Goal: Obtain resource: Obtain resource

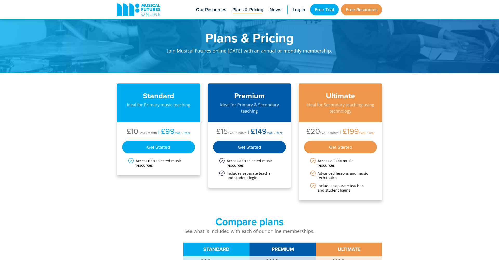
click at [217, 9] on span "Our Resources" at bounding box center [211, 9] width 30 height 7
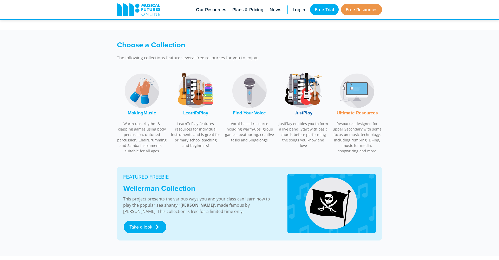
scroll to position [135, 0]
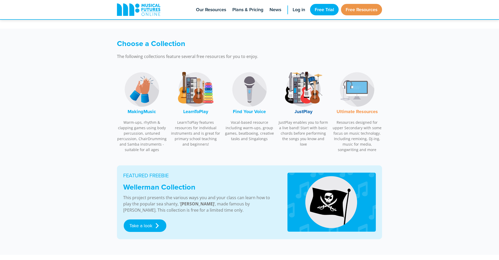
click at [311, 101] on img at bounding box center [303, 89] width 39 height 39
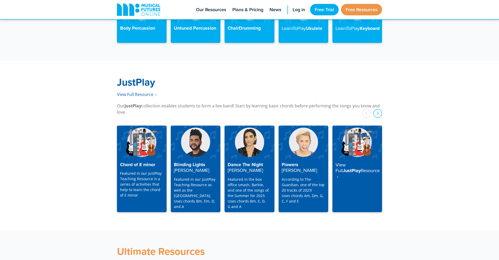
scroll to position [1284, 0]
click at [154, 139] on img at bounding box center [142, 142] width 50 height 33
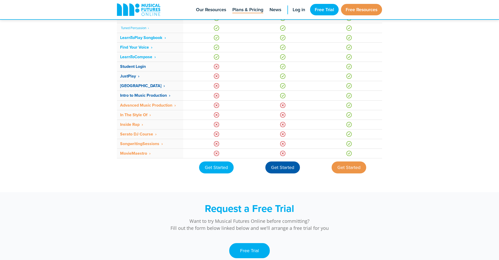
scroll to position [367, 0]
